Goal: Information Seeking & Learning: Find specific page/section

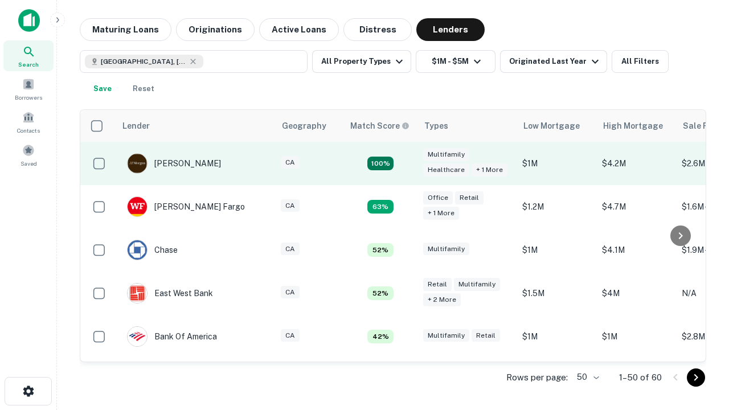
click at [404, 163] on td "100%" at bounding box center [380, 163] width 74 height 43
